Goal: Navigation & Orientation: Find specific page/section

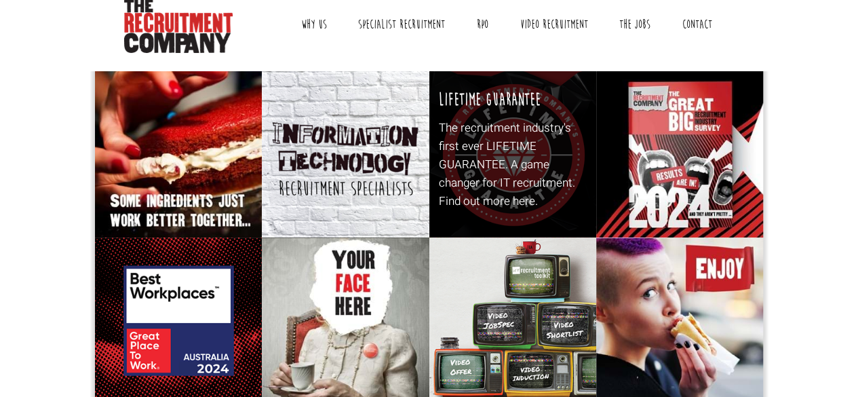
scroll to position [52, 0]
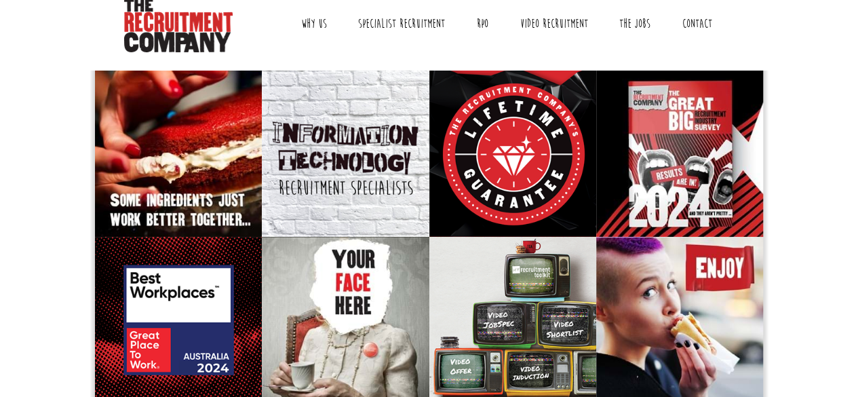
click at [315, 25] on link "Why Us" at bounding box center [314, 24] width 46 height 34
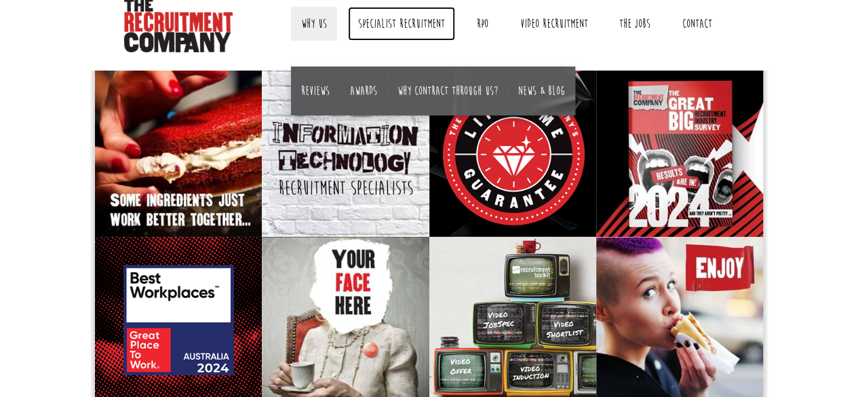
click at [383, 15] on link "Specialist Recruitment" at bounding box center [401, 24] width 107 height 34
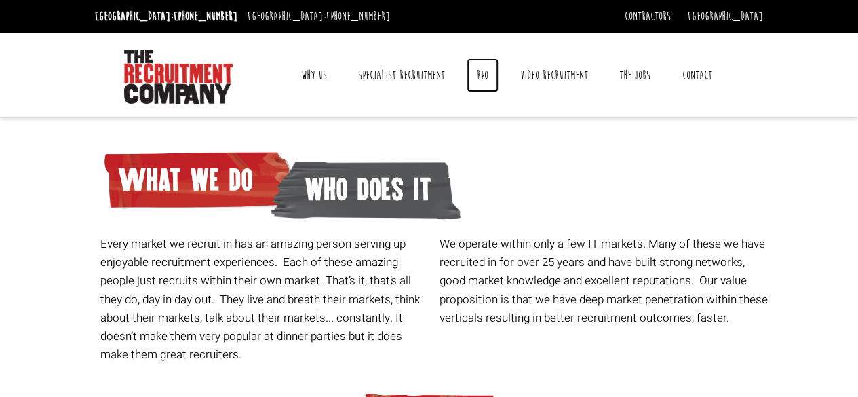
click at [487, 81] on link "RPO" at bounding box center [483, 75] width 32 height 34
click at [703, 78] on link "Contact" at bounding box center [697, 75] width 50 height 34
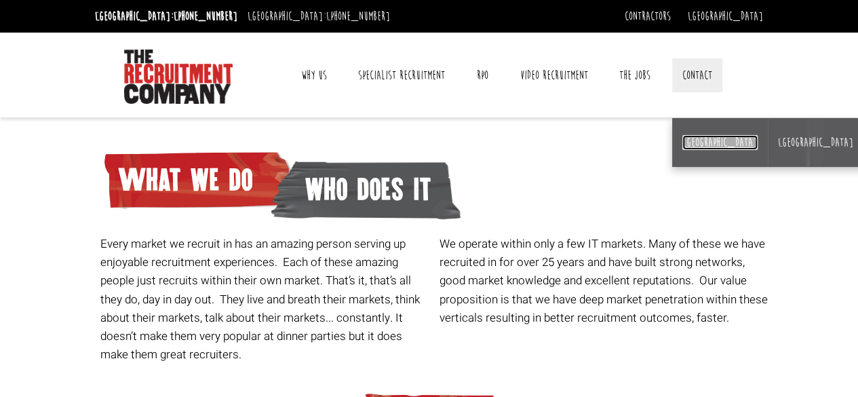
click at [690, 142] on link "[GEOGRAPHIC_DATA]" at bounding box center [719, 142] width 75 height 15
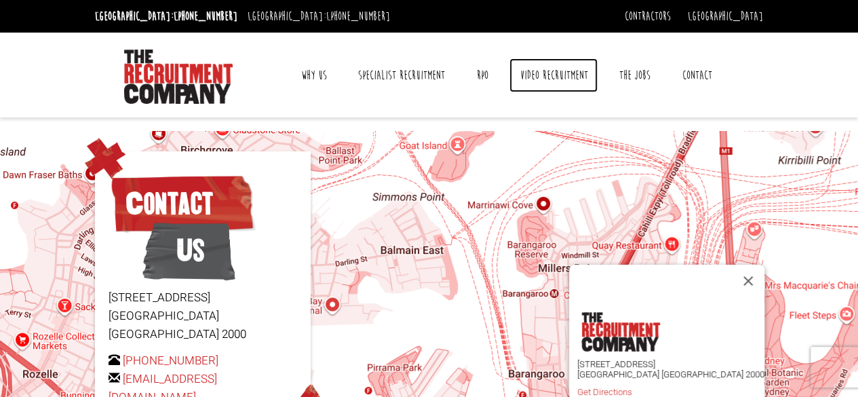
click at [579, 75] on link "Video Recruitment" at bounding box center [553, 75] width 88 height 34
